Goal: Transaction & Acquisition: Purchase product/service

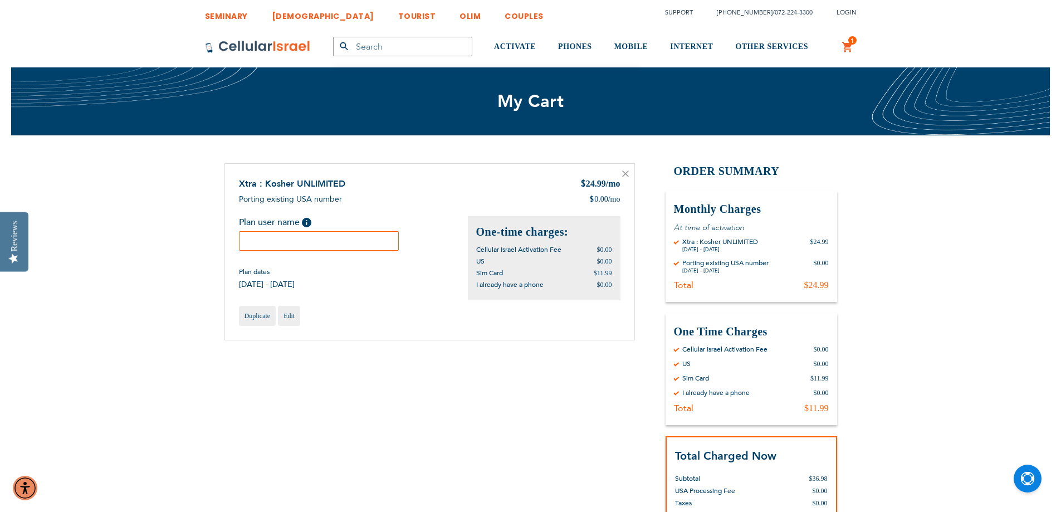
click at [352, 241] on input "text" at bounding box center [319, 240] width 160 height 19
type input "[PERSON_NAME]"
click at [357, 321] on div "Duplicate Edit" at bounding box center [430, 316] width 382 height 20
click at [428, 48] on input "text" at bounding box center [402, 46] width 139 height 19
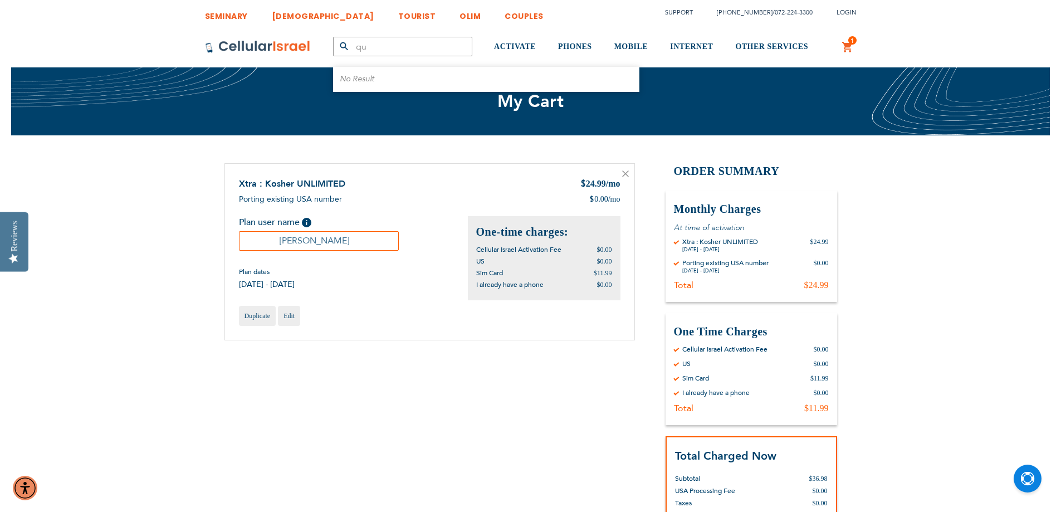
type input "q"
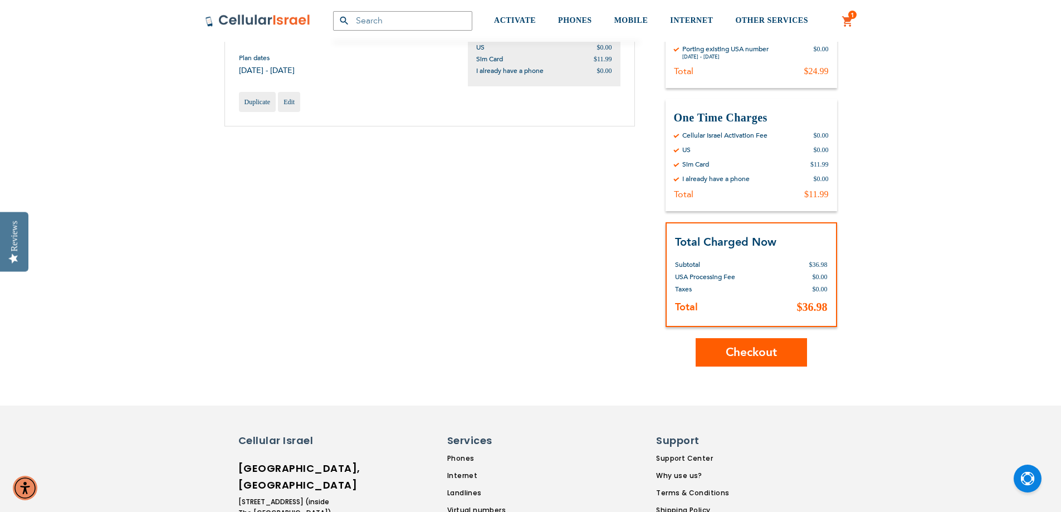
scroll to position [223, 0]
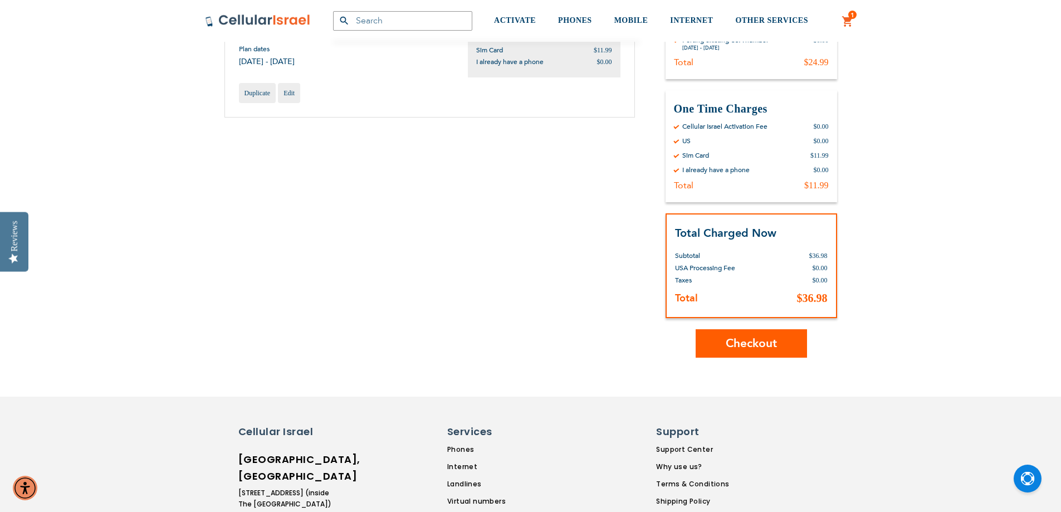
click at [715, 341] on button "Checkout" at bounding box center [751, 343] width 111 height 28
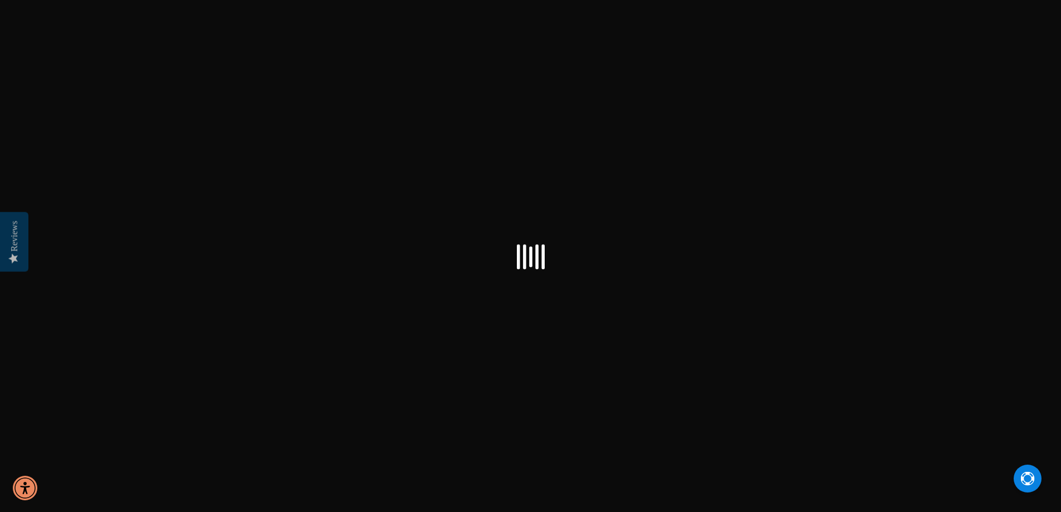
select select "US"
checkbox input "true"
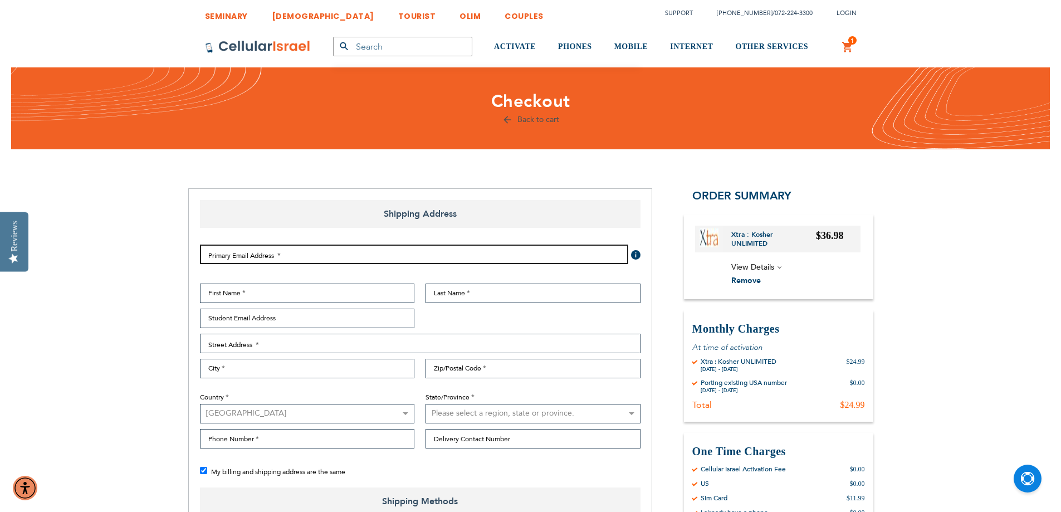
click at [259, 261] on input "Email Address" at bounding box center [414, 254] width 428 height 19
type input "malkabodenheimer@gmail.com"
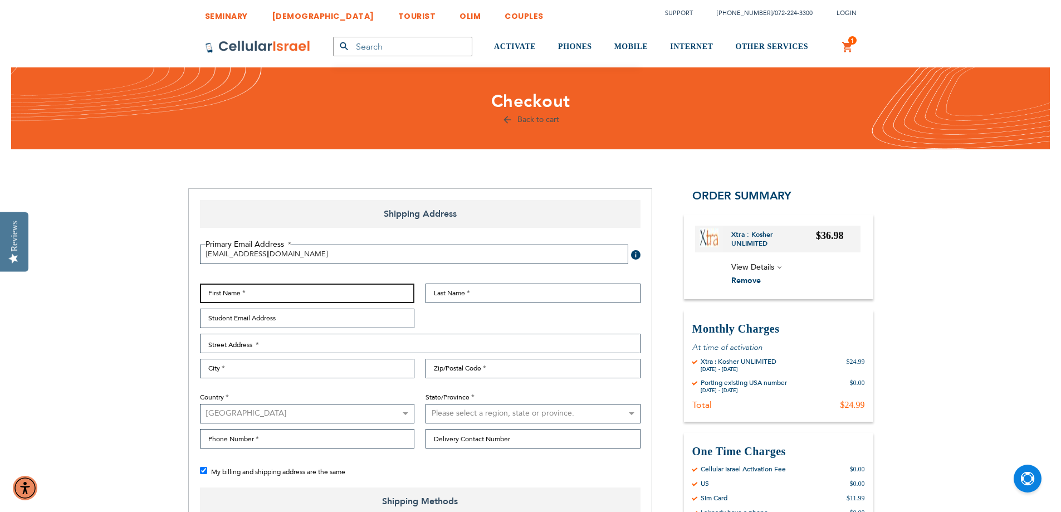
click at [275, 296] on input "First Name" at bounding box center [307, 293] width 215 height 19
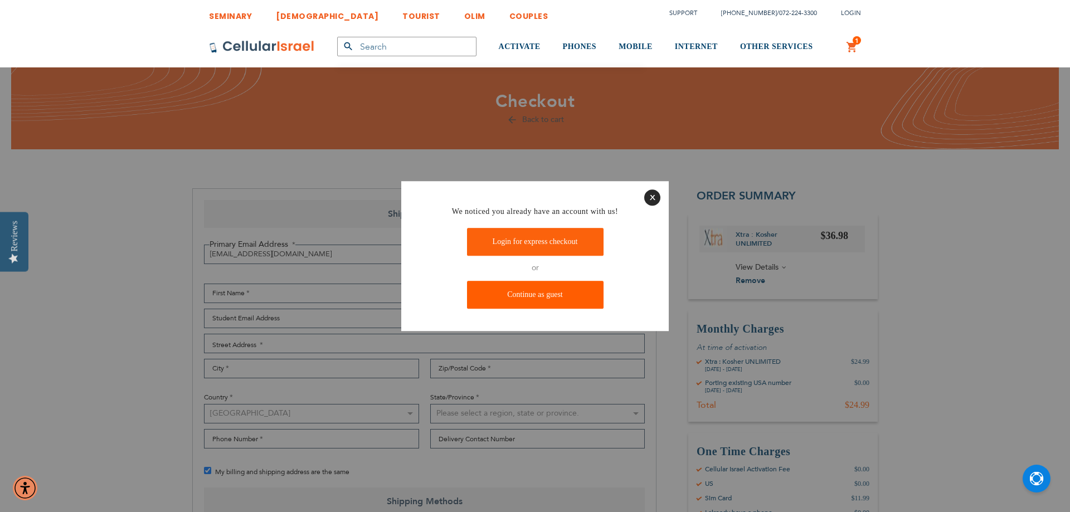
click at [565, 290] on link "Continue as guest" at bounding box center [535, 295] width 136 height 28
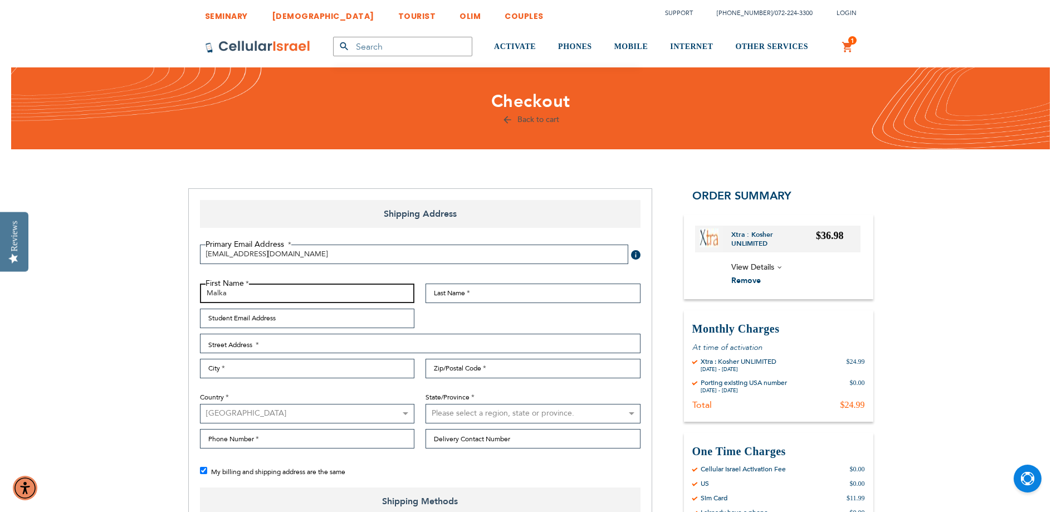
type input "Malka"
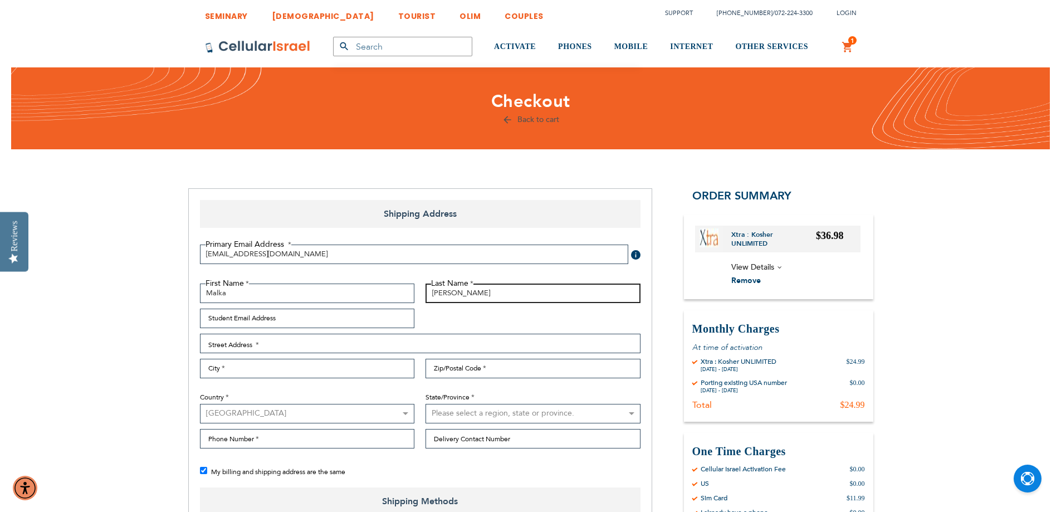
type input "Bodenheimer"
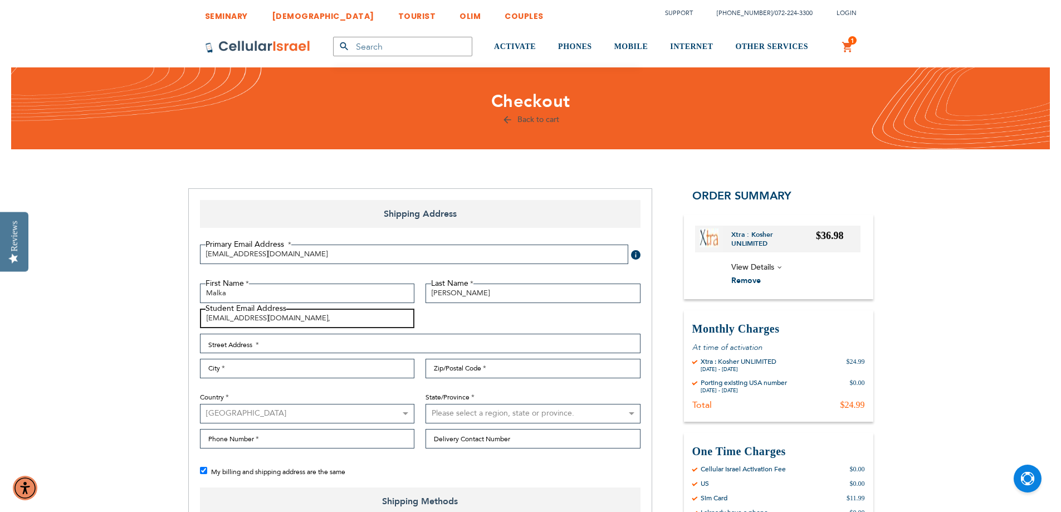
type input "malkabodenheimer@gmail.co,"
type input "6 Witzel Ct"
type input "Monsey"
type input "10952"
click at [258, 420] on select "Australia Austria Belgium Brazil Canada Czechia Denmark Finland France Germany …" at bounding box center [307, 413] width 215 height 19
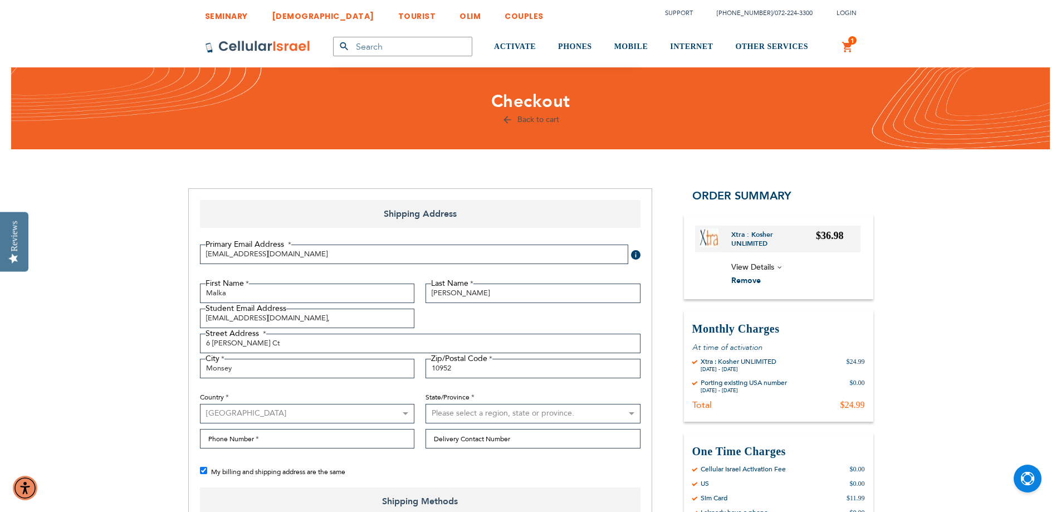
click at [200, 404] on select "Australia Austria Belgium Brazil Canada Czechia Denmark Finland France Germany …" at bounding box center [307, 413] width 215 height 19
click at [445, 416] on select "Please select a region, state or province. Alabama Alaska American Samoa Arizon…" at bounding box center [533, 413] width 215 height 19
select select "43"
click at [426, 404] on select "Please select a region, state or province. Alabama Alaska American Samoa Arizon…" at bounding box center [533, 413] width 215 height 19
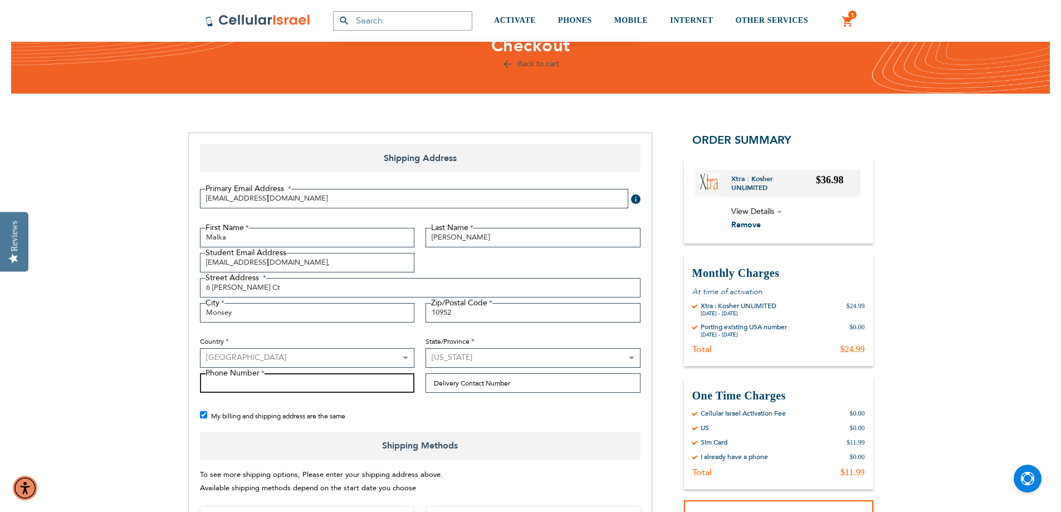
click at [345, 384] on input "Phone Number" at bounding box center [307, 382] width 215 height 19
type input "1-914-272-8356"
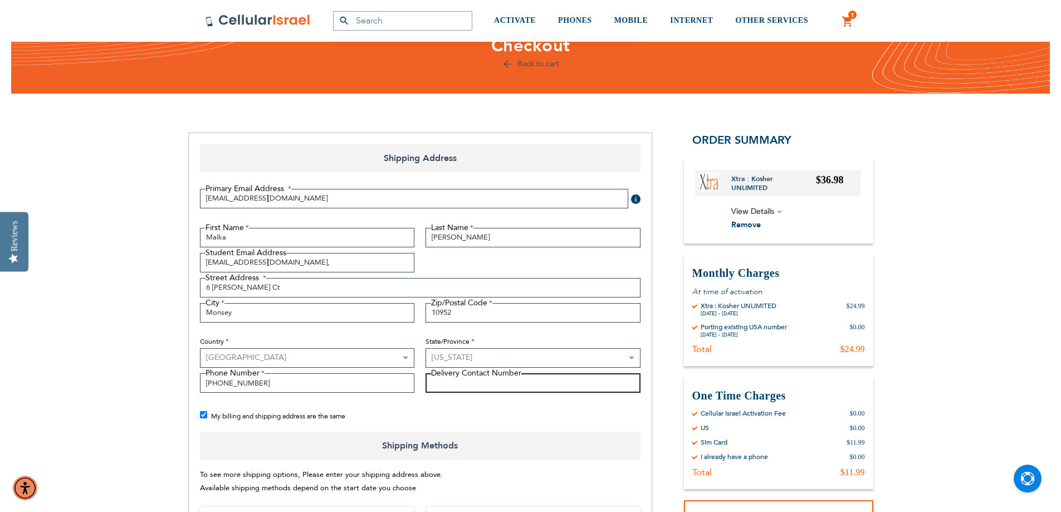
click at [454, 383] on input "Delivery Contact Number" at bounding box center [533, 382] width 215 height 19
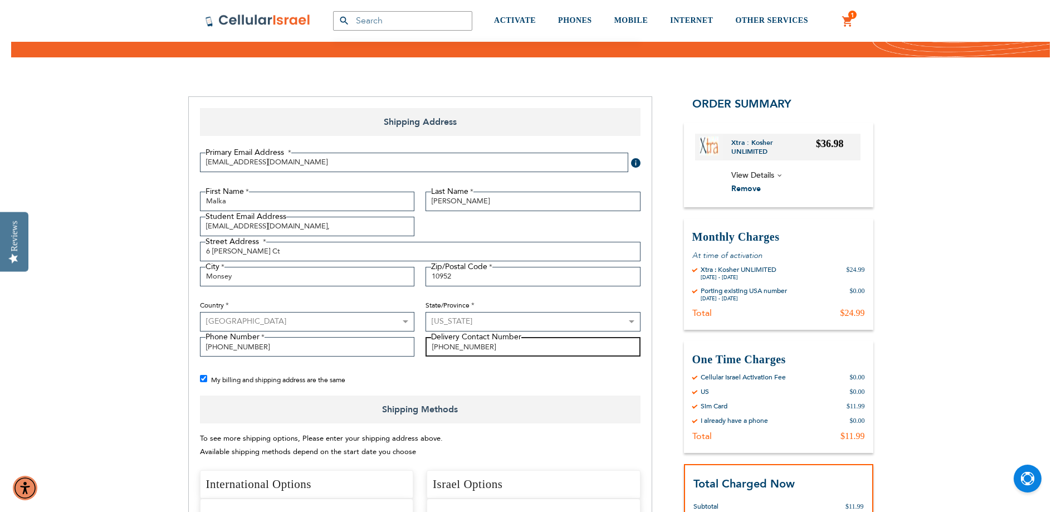
scroll to position [111, 0]
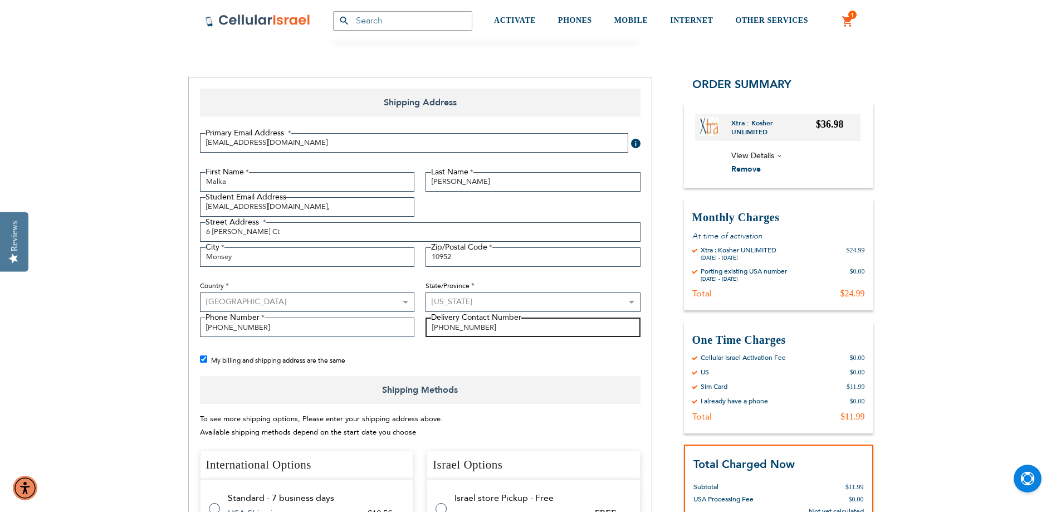
type input "1-914-272-8356"
click at [359, 389] on span "Shipping Methods" at bounding box center [420, 390] width 441 height 28
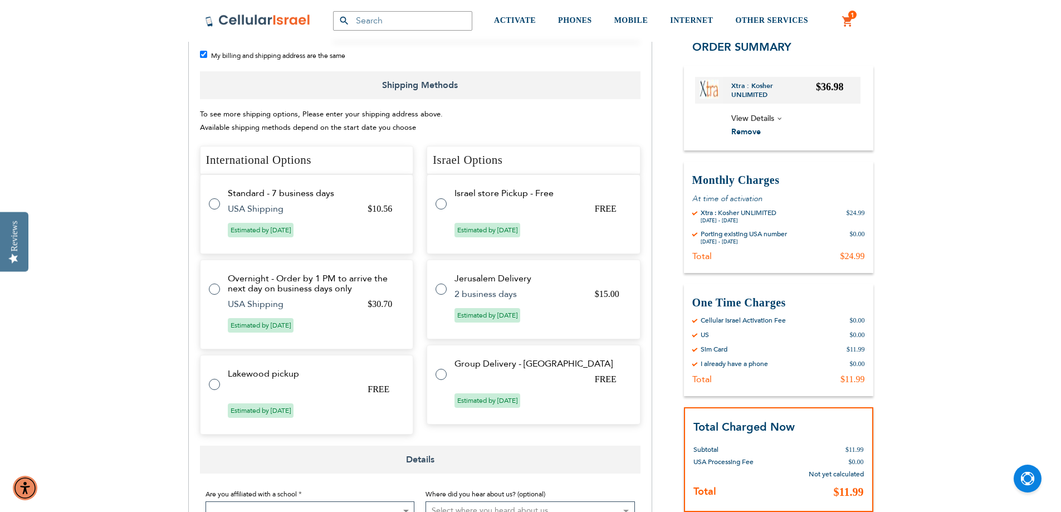
scroll to position [446, 0]
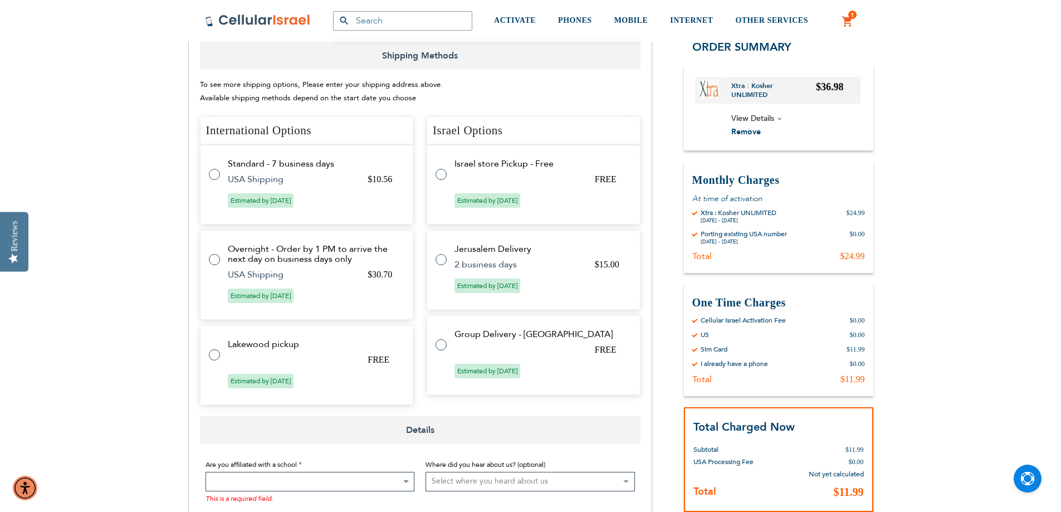
click at [221, 175] on tr "Standard - 7 business days $10.56 USA Shipping Estimated by Aug 21st, 2025" at bounding box center [307, 185] width 214 height 80
radio input "true"
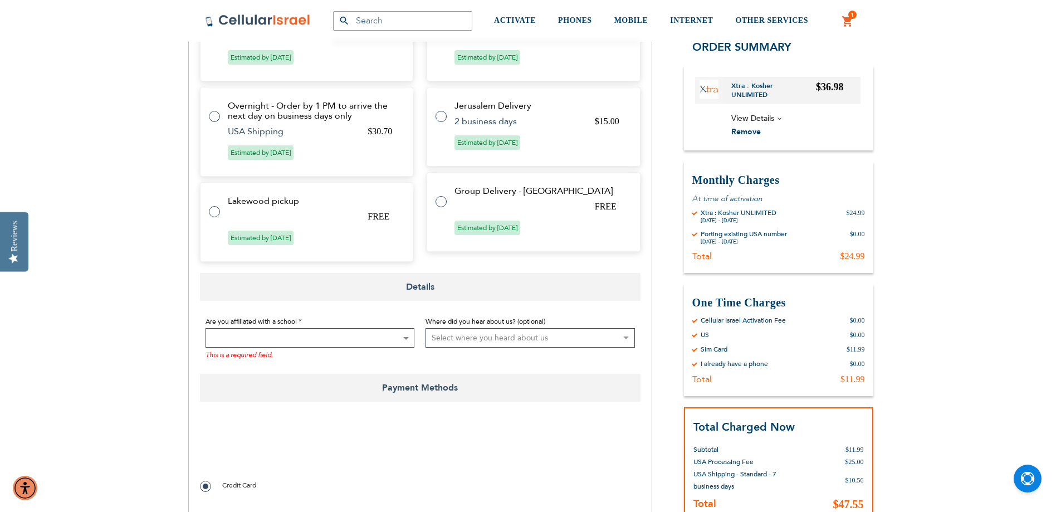
scroll to position [613, 0]
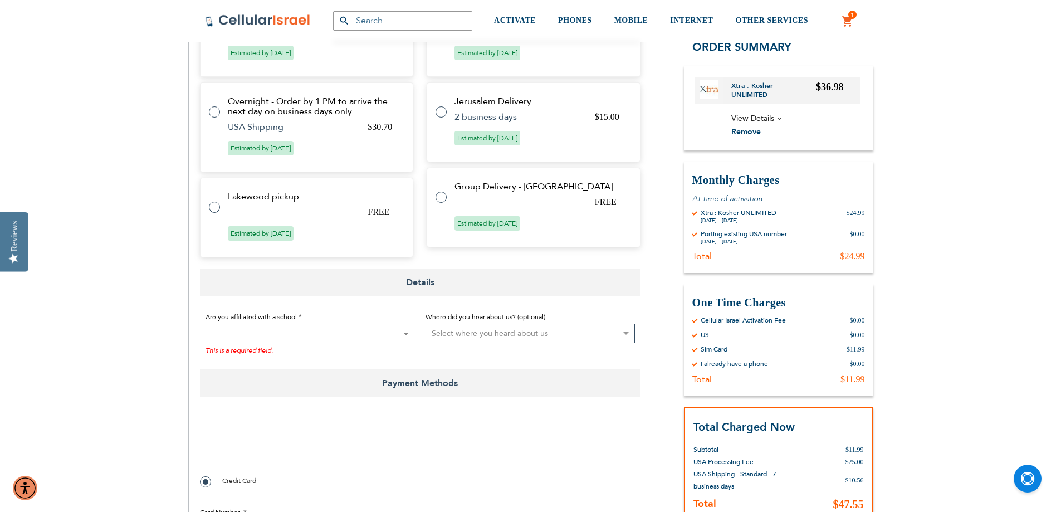
click at [236, 335] on span at bounding box center [310, 333] width 209 height 19
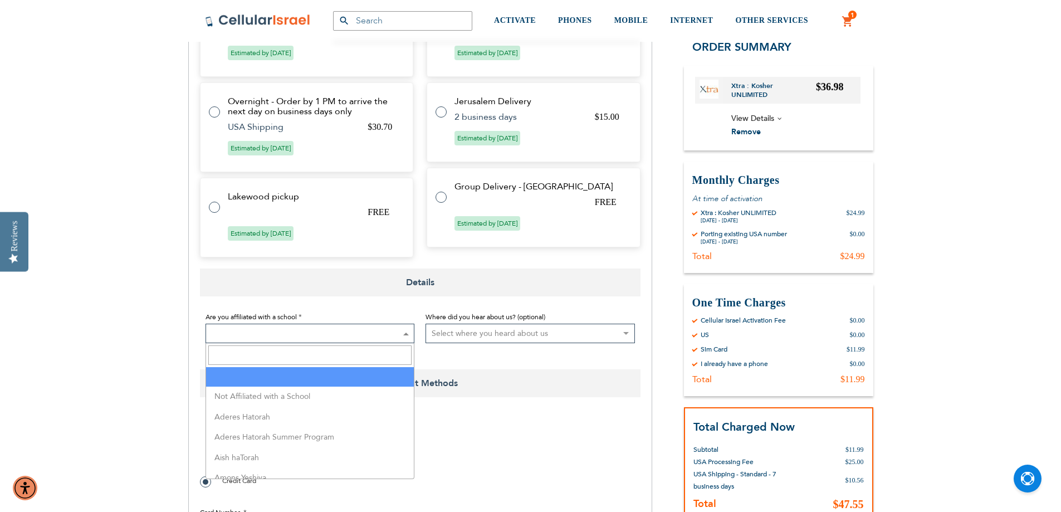
scroll to position [669, 0]
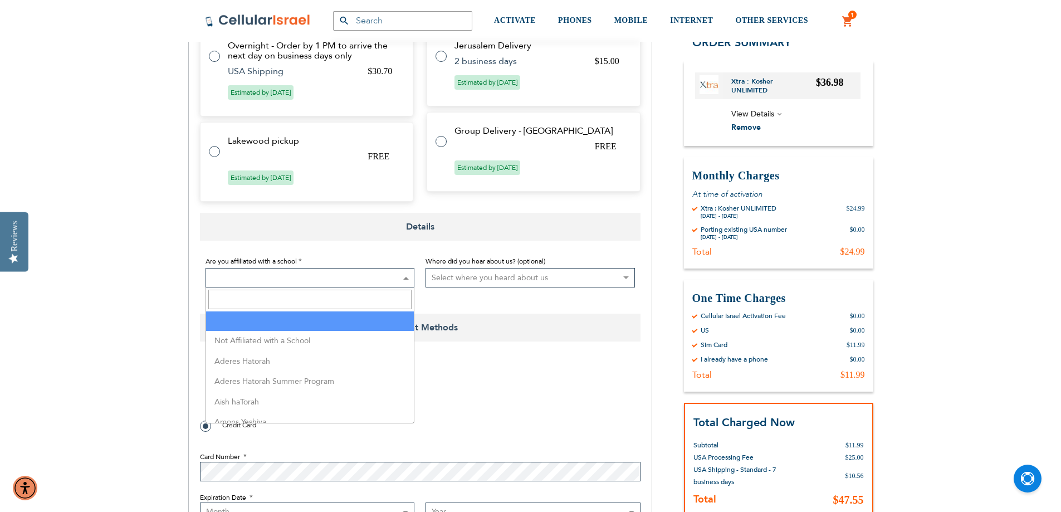
click at [238, 300] on input "Search" at bounding box center [310, 299] width 204 height 19
click at [237, 282] on span at bounding box center [310, 277] width 209 height 19
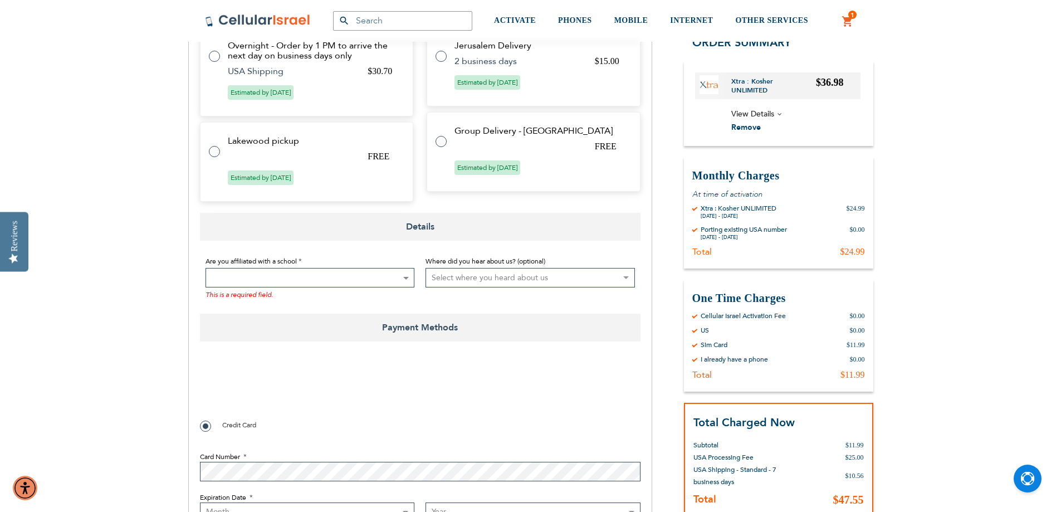
click at [237, 282] on span at bounding box center [310, 277] width 209 height 19
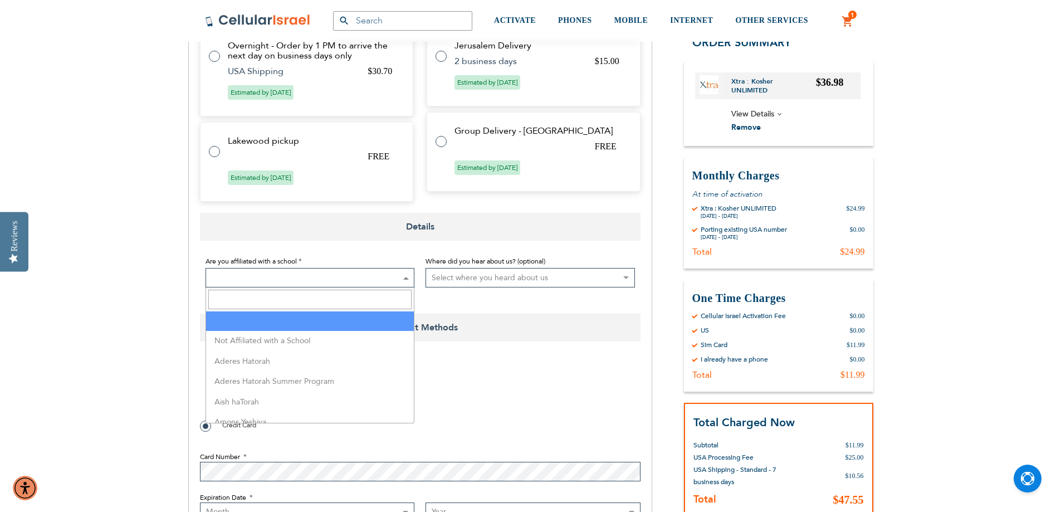
click at [237, 282] on span at bounding box center [310, 277] width 209 height 19
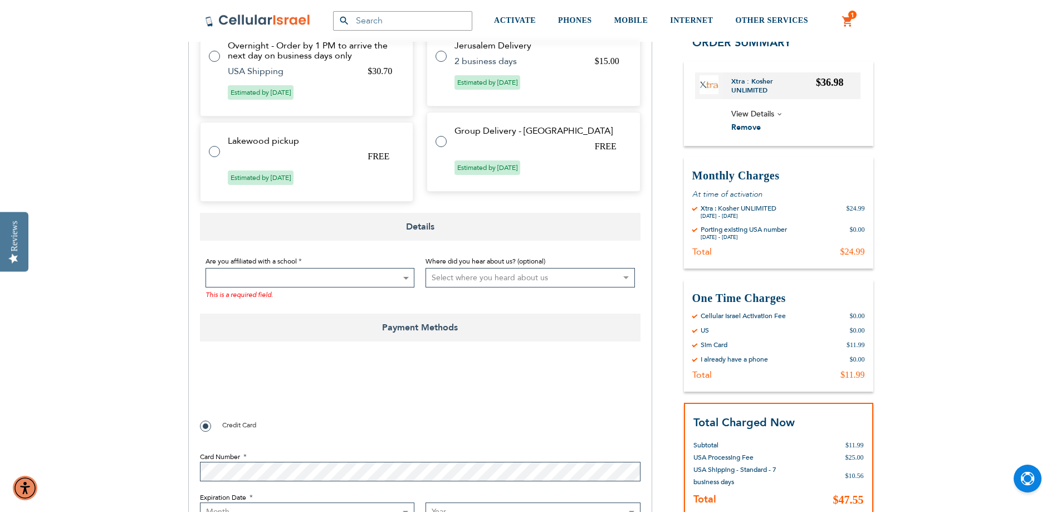
click at [237, 282] on span at bounding box center [310, 277] width 209 height 19
click at [236, 274] on span at bounding box center [310, 277] width 209 height 19
click at [235, 274] on span at bounding box center [310, 277] width 209 height 19
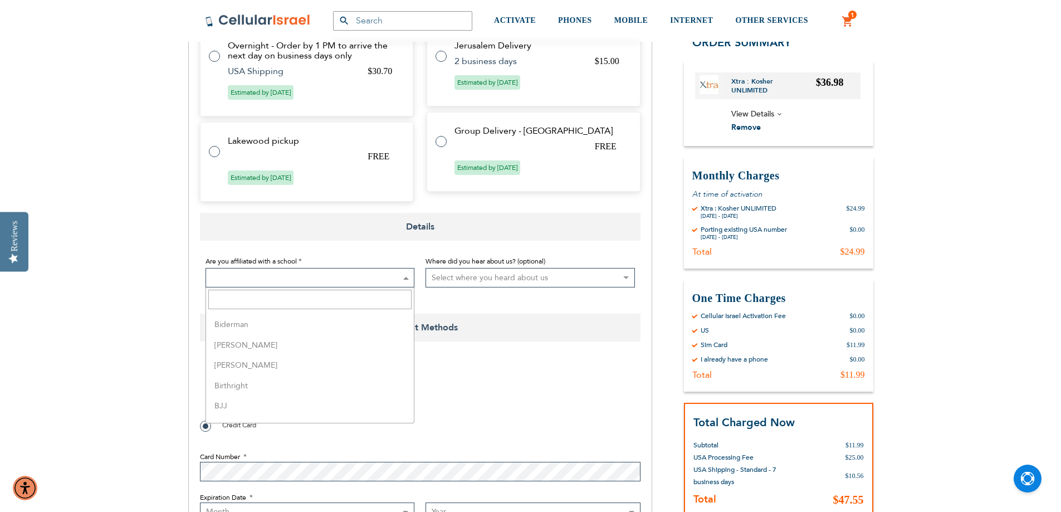
scroll to position [390, 0]
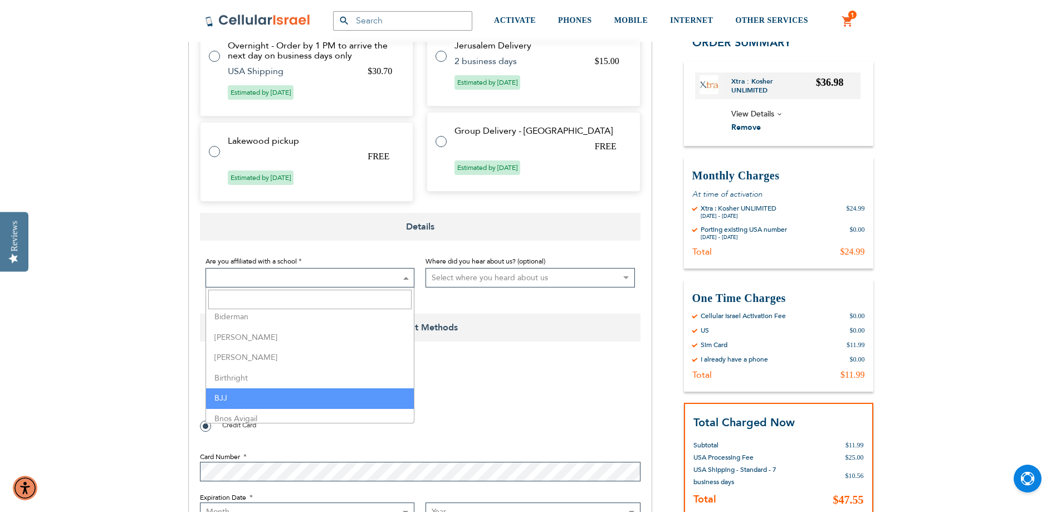
select select "15"
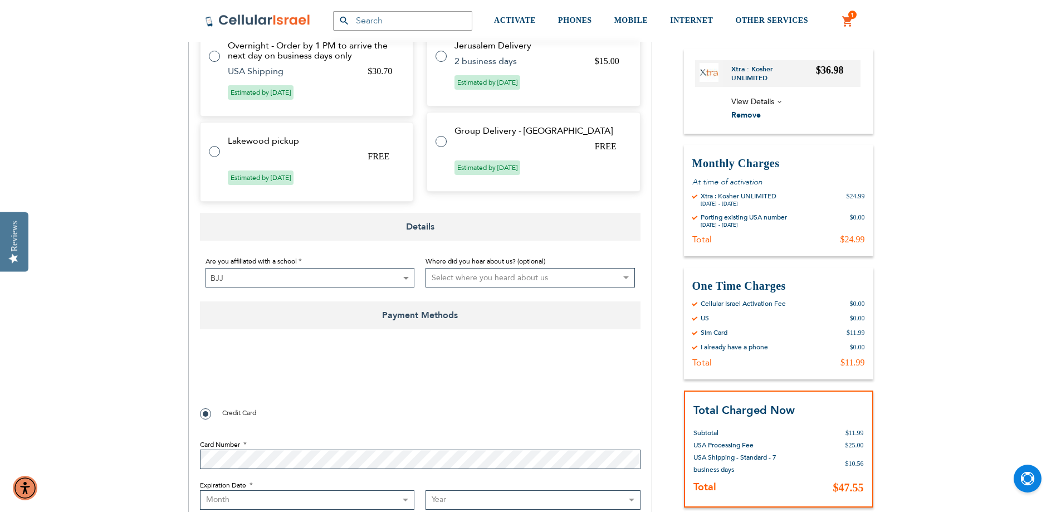
click at [460, 278] on select "Select where you heard about us Existing Customer Friend Other School/Group BP …" at bounding box center [530, 277] width 209 height 19
select select "4"
click at [426, 268] on select "Select where you heard about us Existing Customer Friend Other School/Group BP …" at bounding box center [530, 277] width 209 height 19
checkbox input "true"
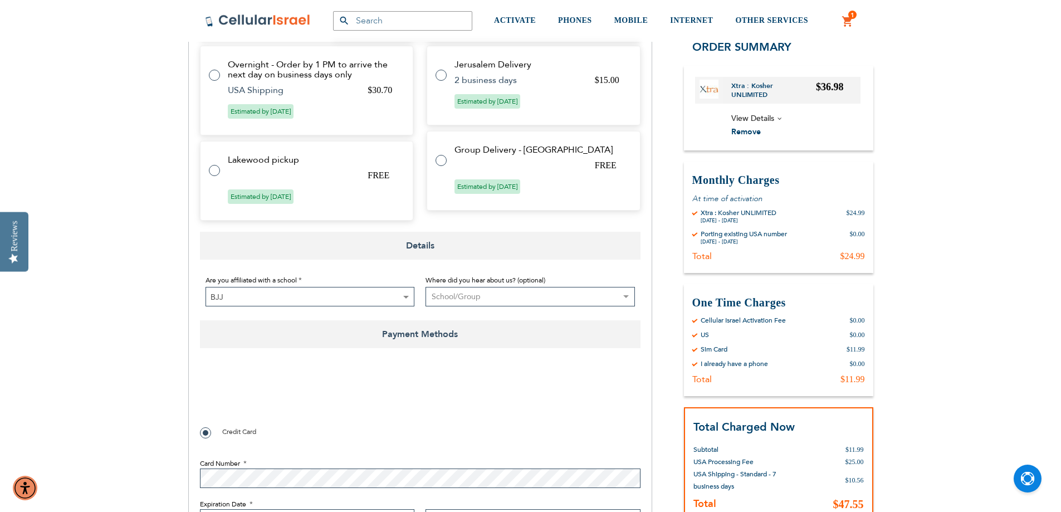
scroll to position [724, 0]
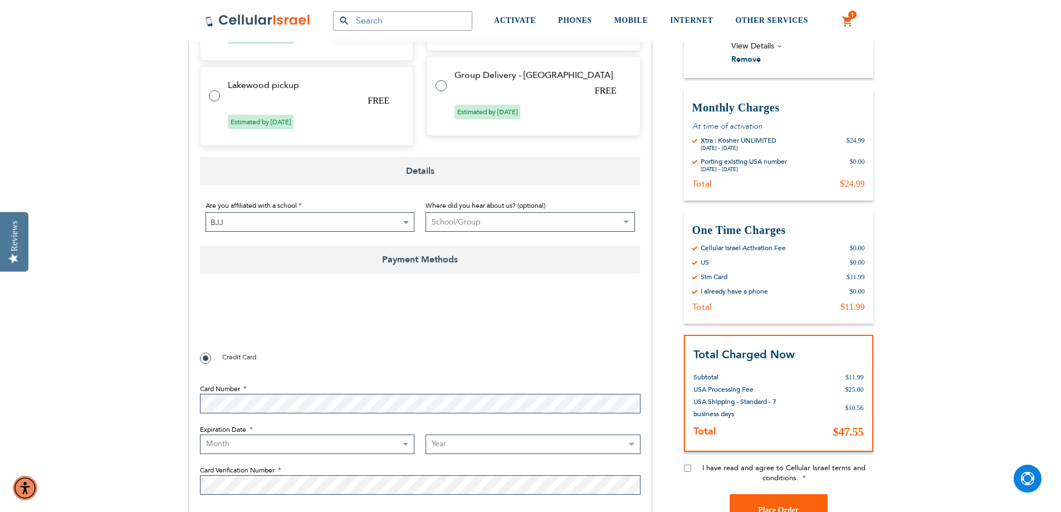
click at [231, 444] on select "Month 01 - January 02 - February 03 - March 04 - April 05 - May 06 - June 07 - …" at bounding box center [307, 444] width 215 height 19
select select "7"
click at [200, 435] on select "Month 01 - January 02 - February 03 - March 04 - April 05 - May 06 - June 07 - …" at bounding box center [307, 444] width 215 height 19
click at [456, 447] on select "Year 2025 2026 2027 2028 2029 2030 2031 2032 2033 2034 2035 2036 2037 2038 2039…" at bounding box center [533, 444] width 215 height 19
select select "2027"
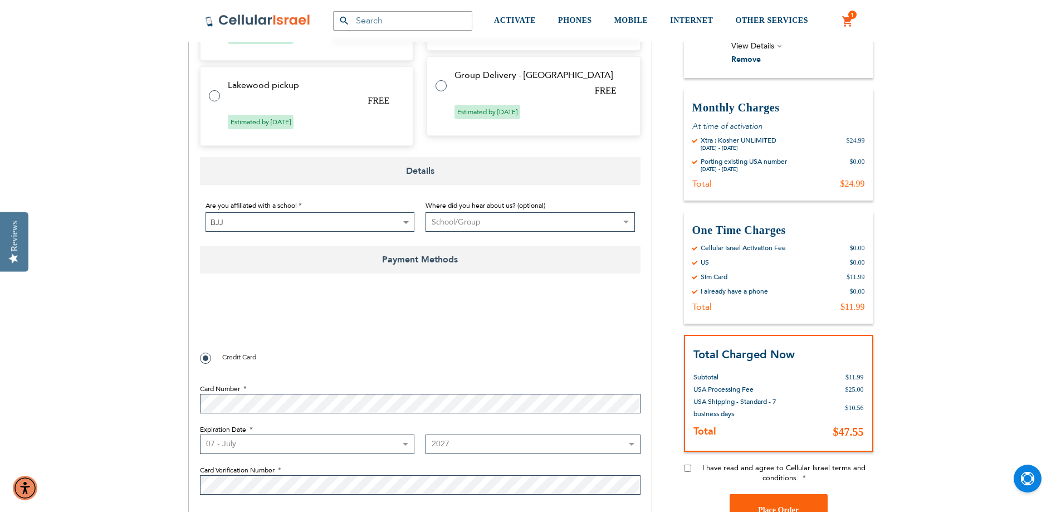
click at [426, 435] on select "Year 2025 2026 2027 2028 2029 2030 2031 2032 2033 2034 2035 2036 2037 2038 2039…" at bounding box center [533, 444] width 215 height 19
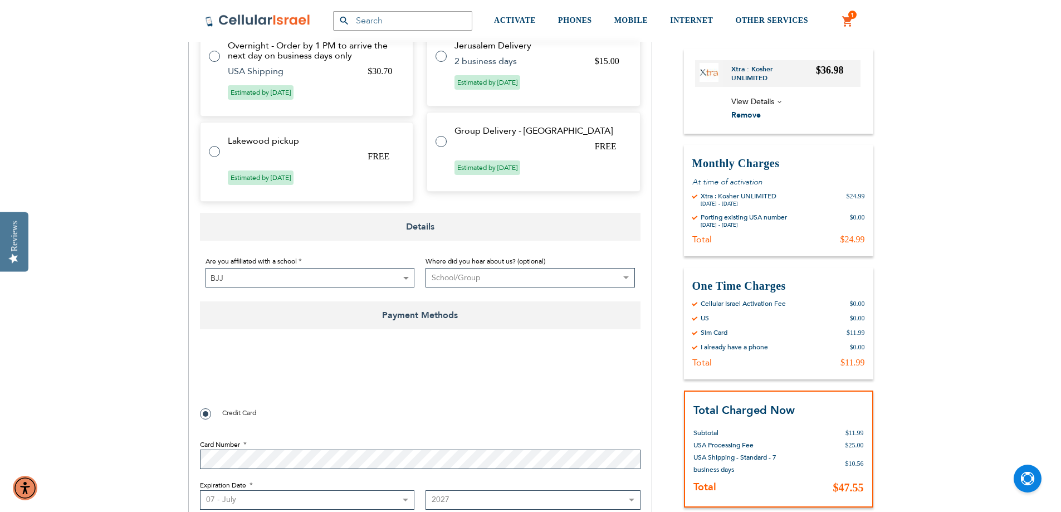
scroll to position [836, 0]
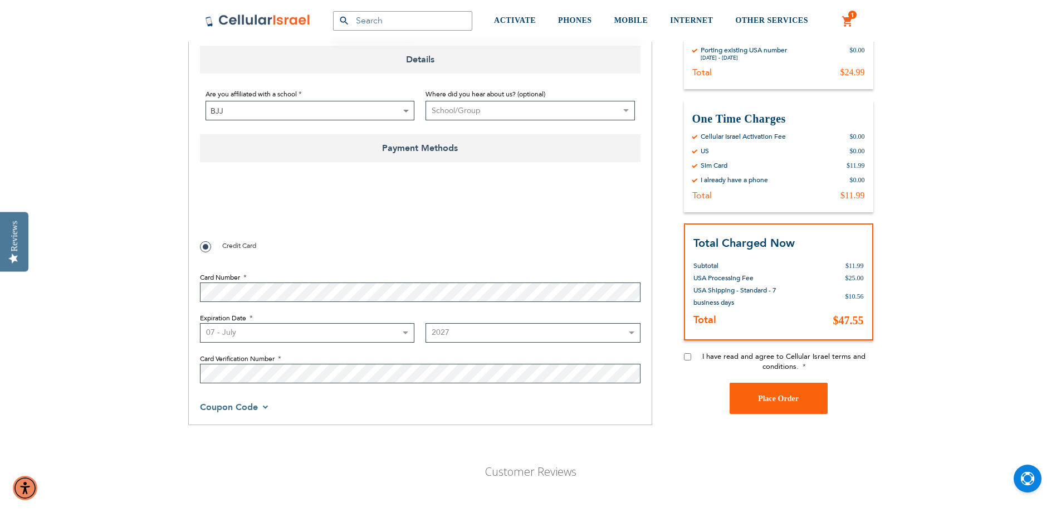
click at [334, 389] on div "Payment Information 0cAFcWeA5eVj61m6zJbxReYi66hvOAWIOrniU_MtT2uvhtt2uNE_uY7d5nJ…" at bounding box center [420, 295] width 441 height 251
checkbox input "true"
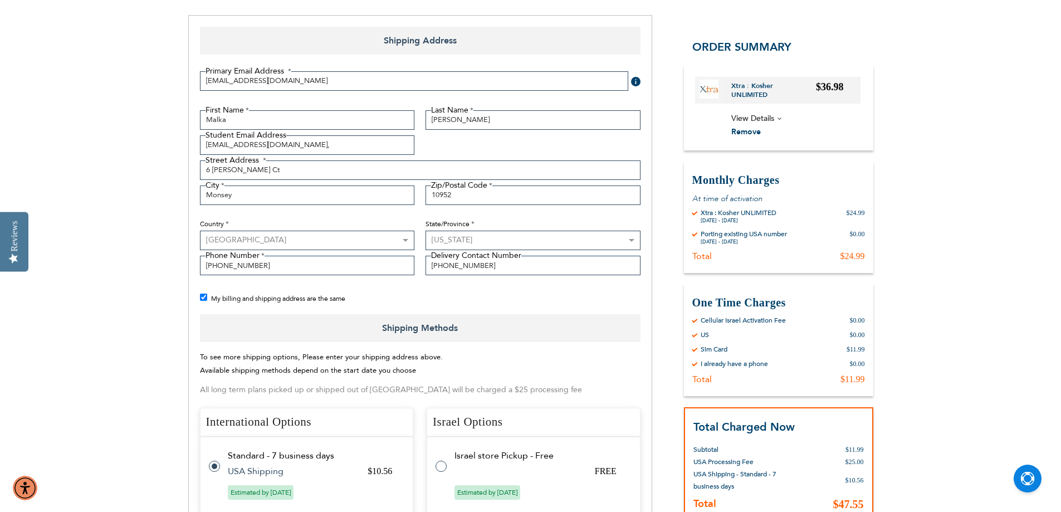
scroll to position [0, 0]
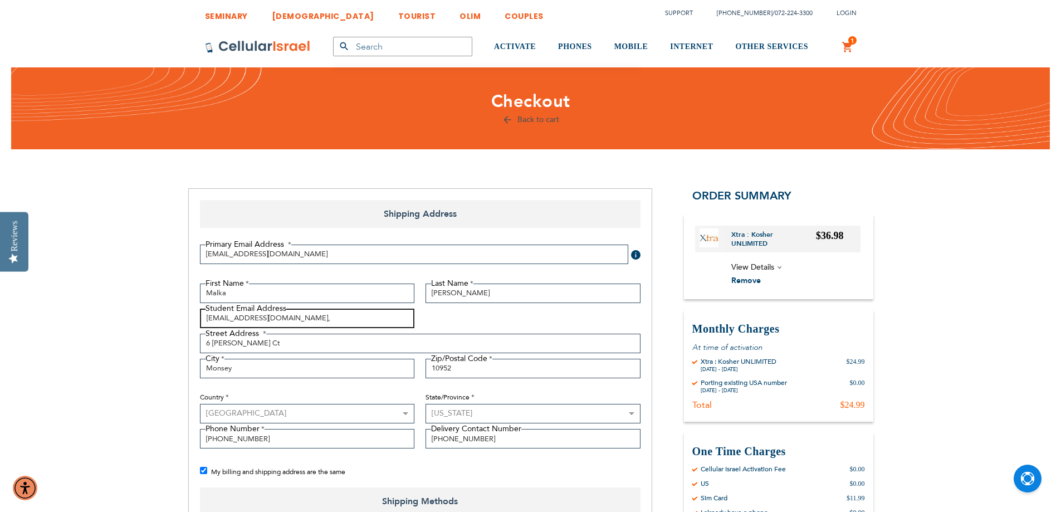
click at [306, 320] on input "malkabodenheimer@gmail.co," at bounding box center [307, 318] width 215 height 19
type input "malkabodenheimer@gmail.com"
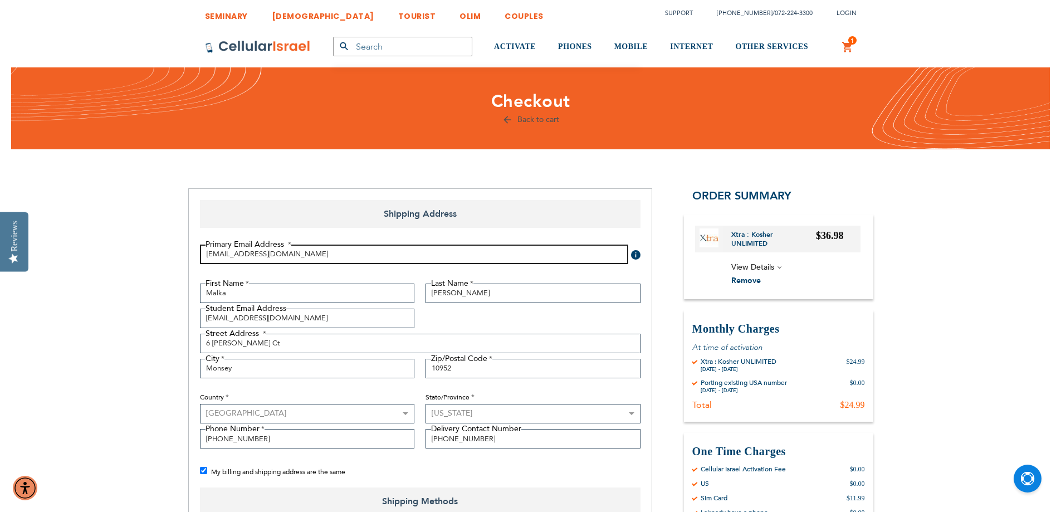
click at [328, 254] on input "malkabodenheimer@gmail.com" at bounding box center [414, 254] width 428 height 19
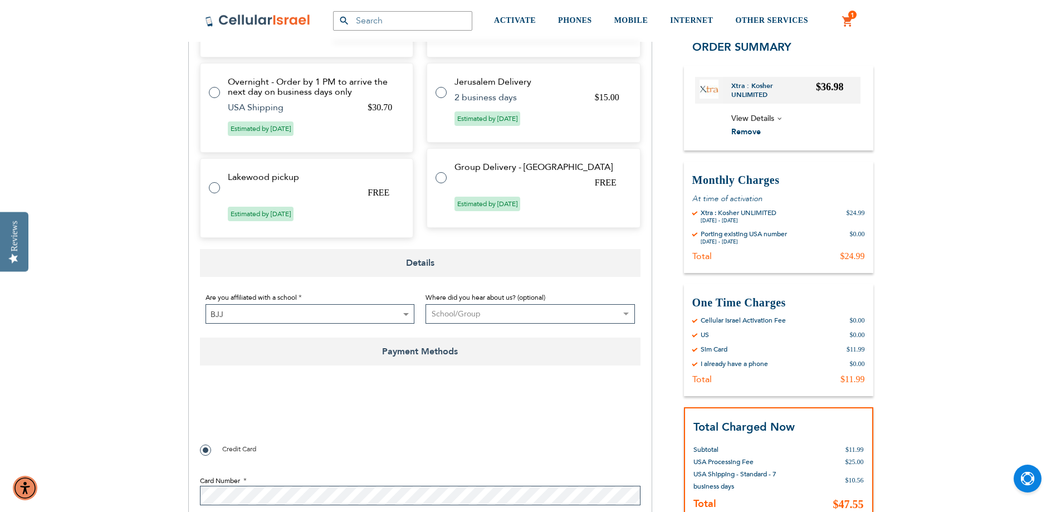
scroll to position [613, 0]
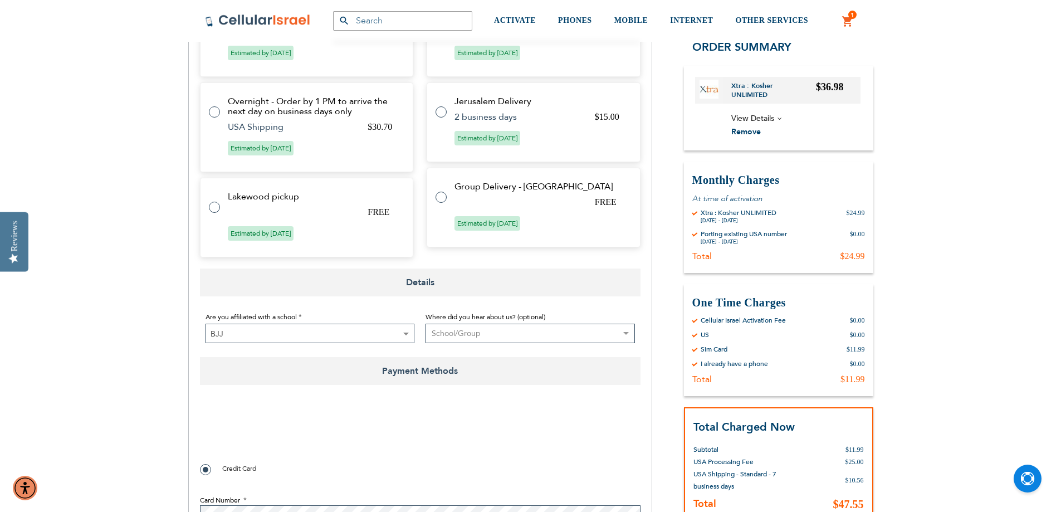
click at [773, 117] on span "View Details" at bounding box center [752, 118] width 43 height 11
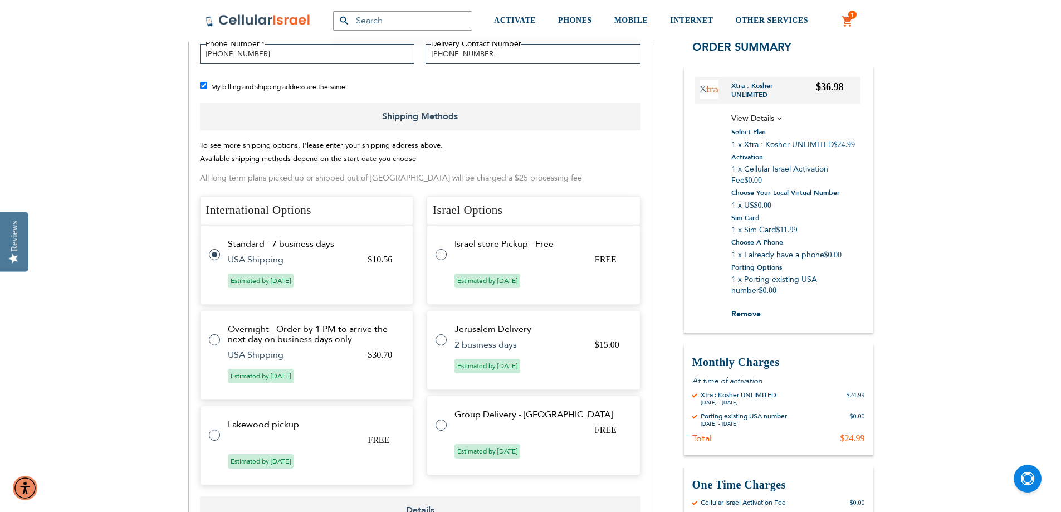
scroll to position [358, 0]
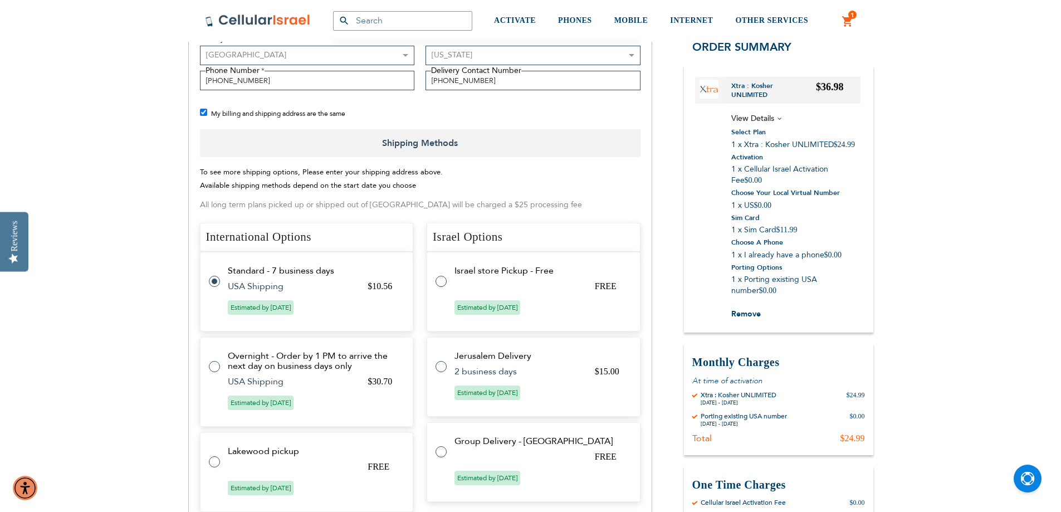
checkbox input "false"
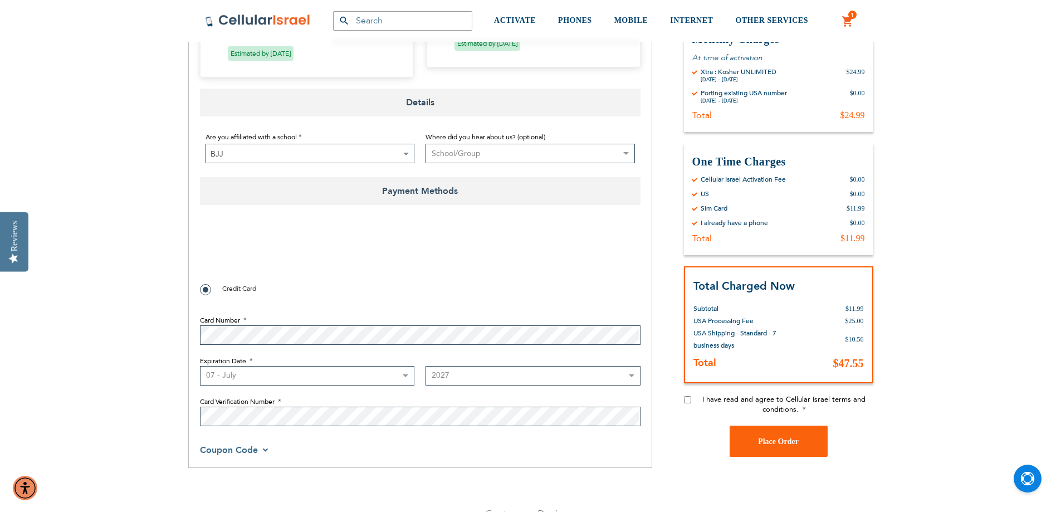
scroll to position [848, 0]
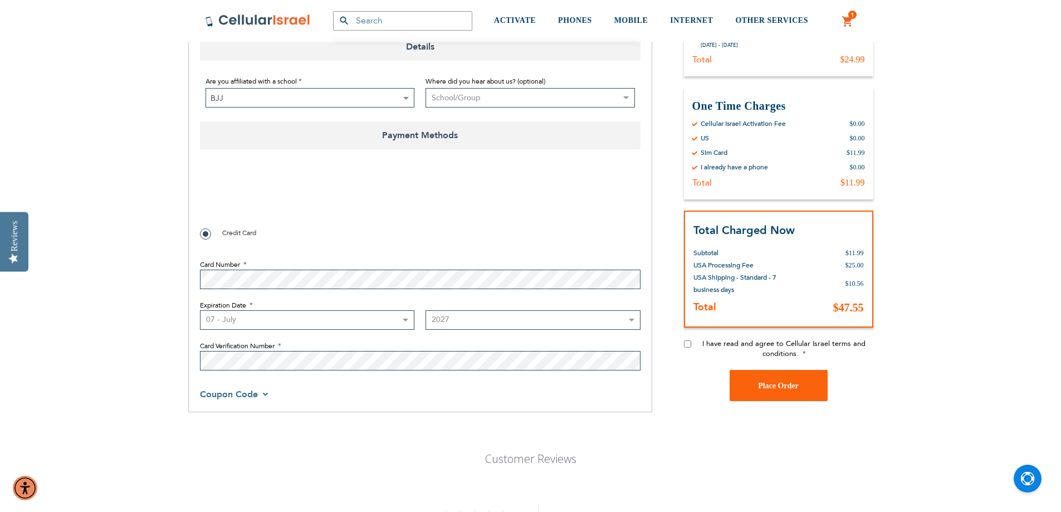
click at [686, 346] on input "I have read and agree to Cellular Israel terms and conditions." at bounding box center [687, 343] width 7 height 7
checkbox input "true"
click at [740, 386] on button "Place Order" at bounding box center [779, 385] width 98 height 31
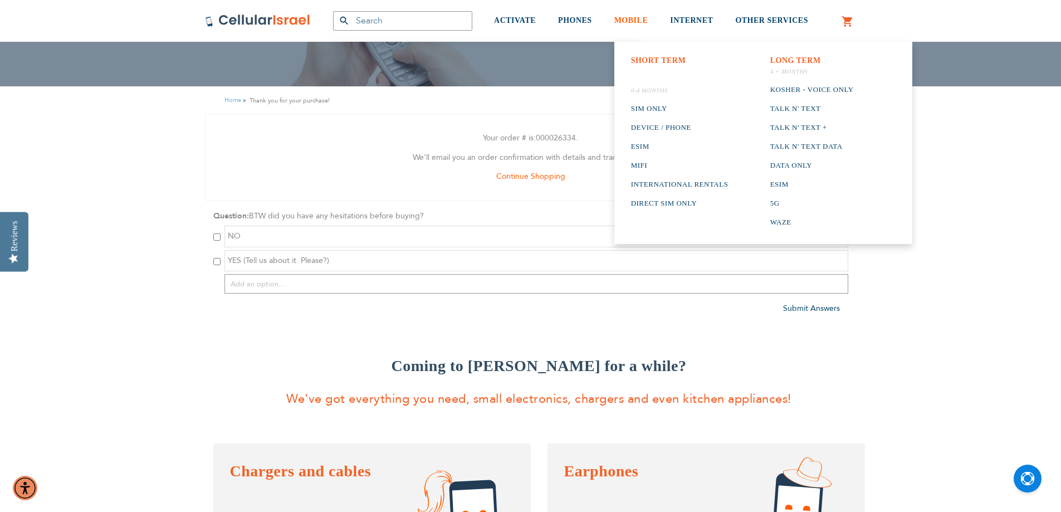
scroll to position [111, 0]
